Goal: Transaction & Acquisition: Book appointment/travel/reservation

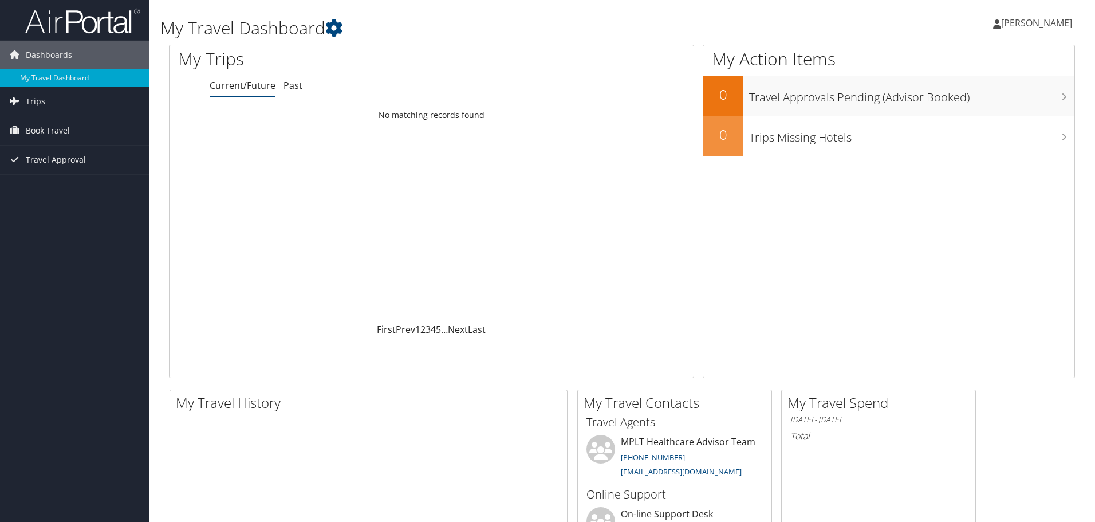
click at [31, 121] on span "Book Travel" at bounding box center [48, 130] width 44 height 29
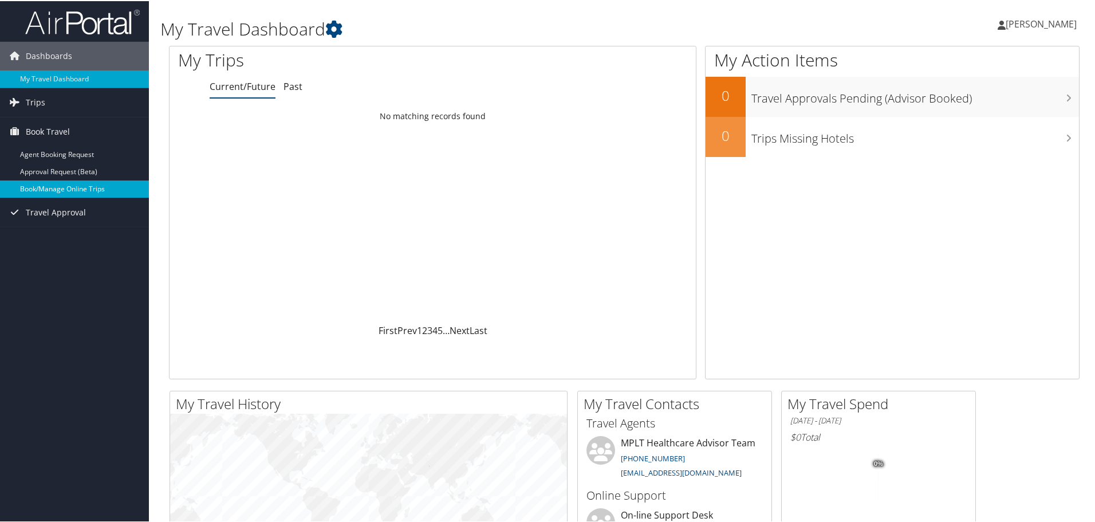
click at [55, 182] on link "Book/Manage Online Trips" at bounding box center [74, 187] width 149 height 17
